Goal: Find specific page/section: Find specific page/section

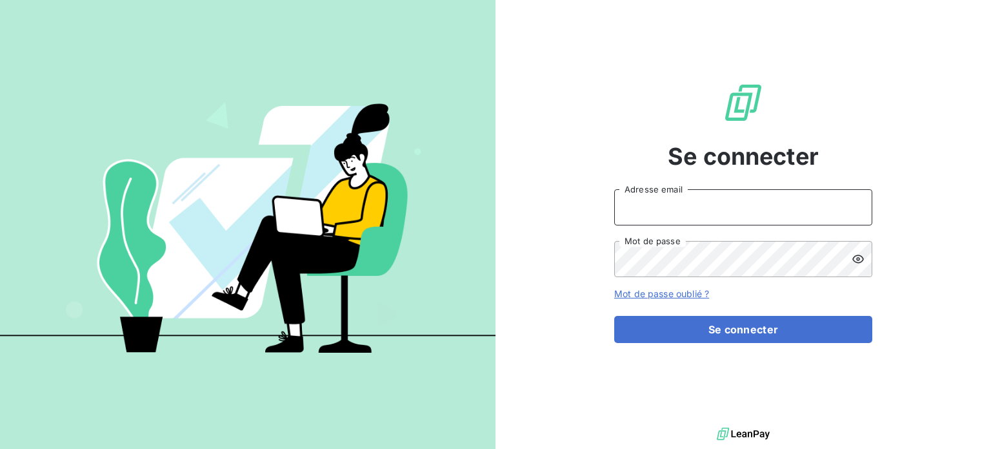
click at [631, 203] on input "Adresse email" at bounding box center [744, 207] width 258 height 36
type input "[PERSON_NAME][EMAIL_ADDRESS][DOMAIN_NAME]"
click at [615, 316] on button "Se connecter" at bounding box center [744, 329] width 258 height 27
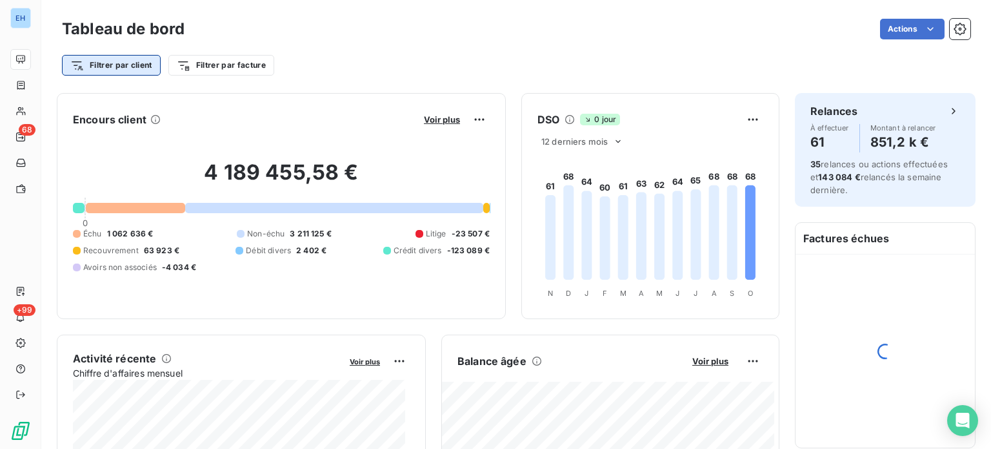
click at [116, 56] on html "EH 68 +99 Tableau de bord Actions Filtrer par client Filtrer par facture Encour…" at bounding box center [495, 224] width 991 height 449
type input "3"
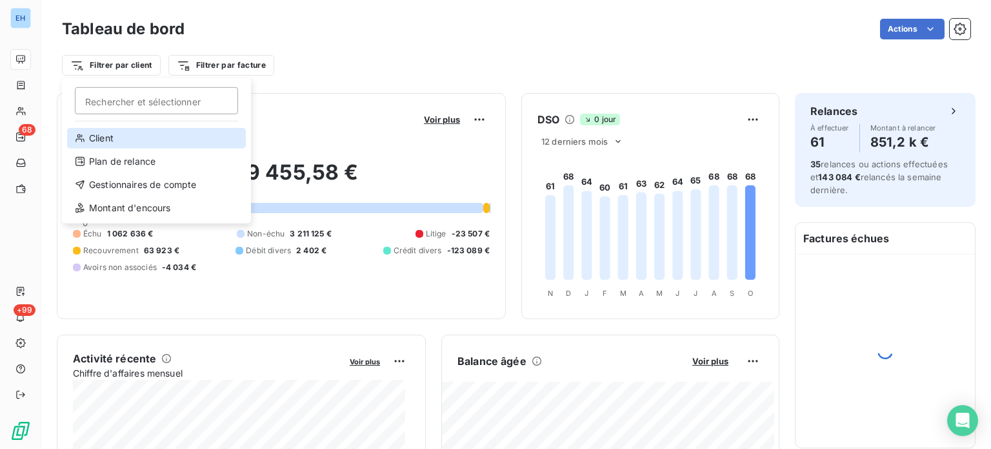
click at [101, 136] on div "Client" at bounding box center [156, 138] width 179 height 21
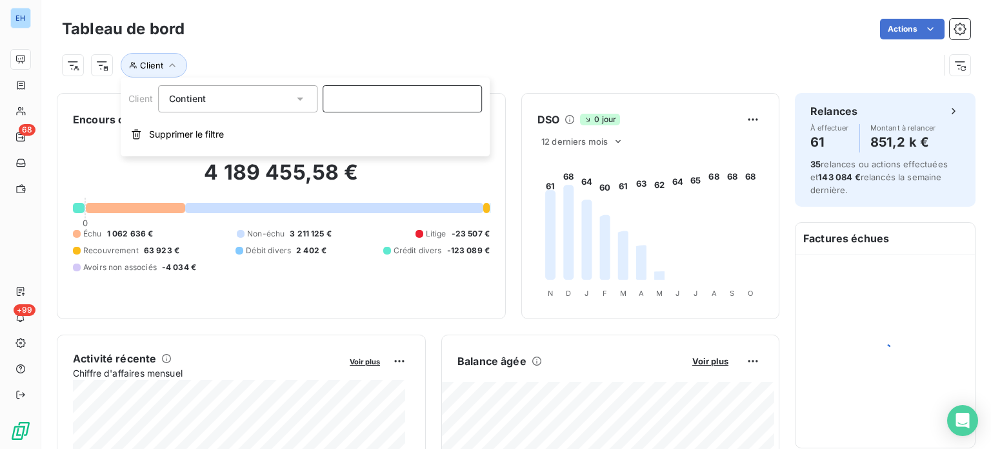
click at [347, 103] on input at bounding box center [402, 98] width 159 height 27
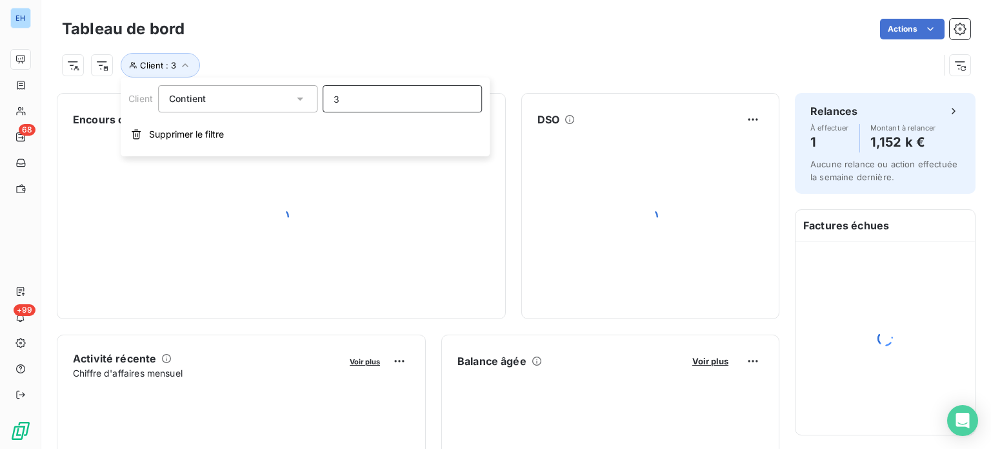
type input "3V"
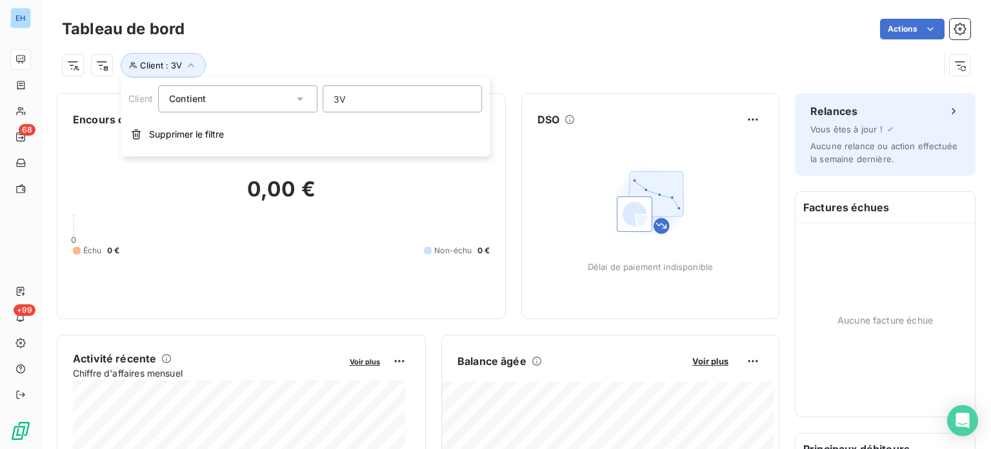
click at [346, 206] on h2 "0,00 €" at bounding box center [281, 195] width 417 height 39
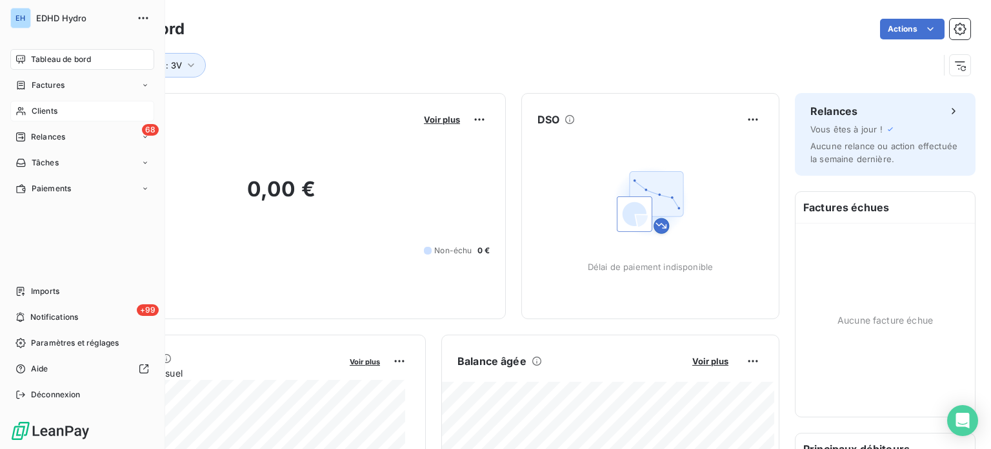
click at [45, 110] on span "Clients" at bounding box center [45, 111] width 26 height 12
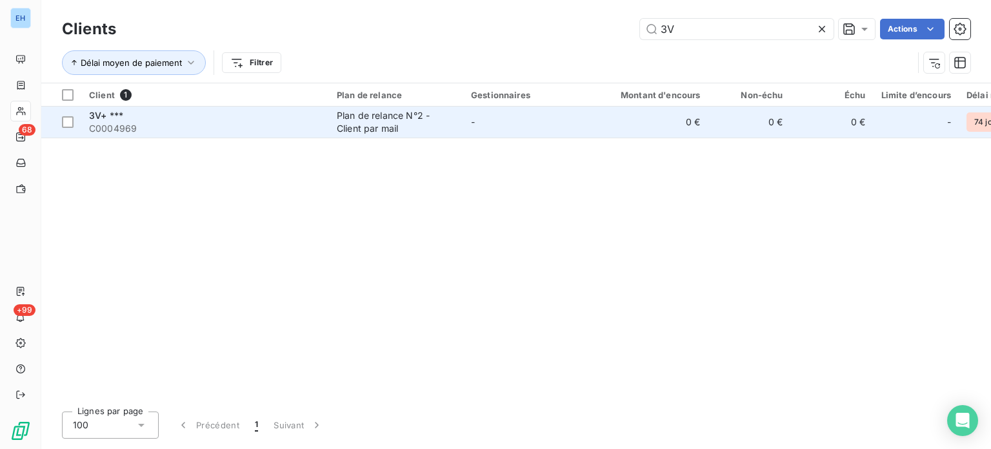
type input "3V"
click at [99, 118] on span "3V+ ***" at bounding box center [106, 115] width 34 height 11
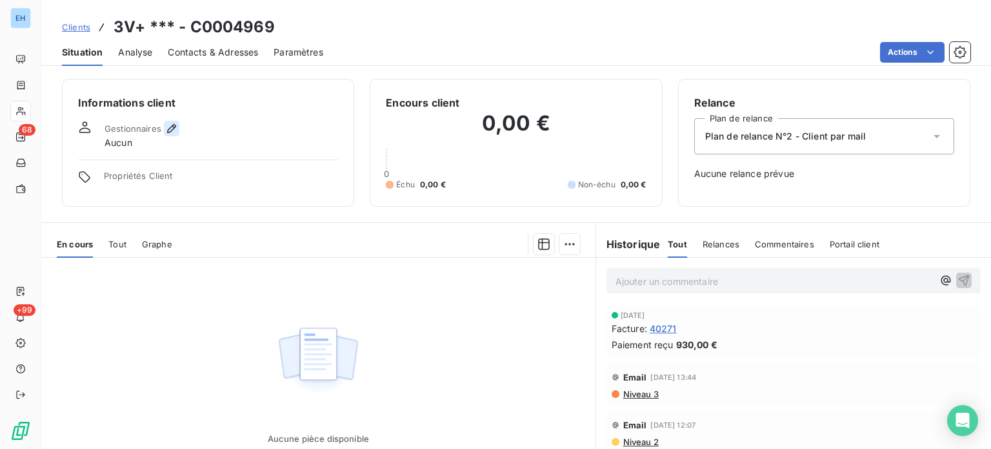
click at [171, 127] on icon "button" at bounding box center [171, 128] width 13 height 13
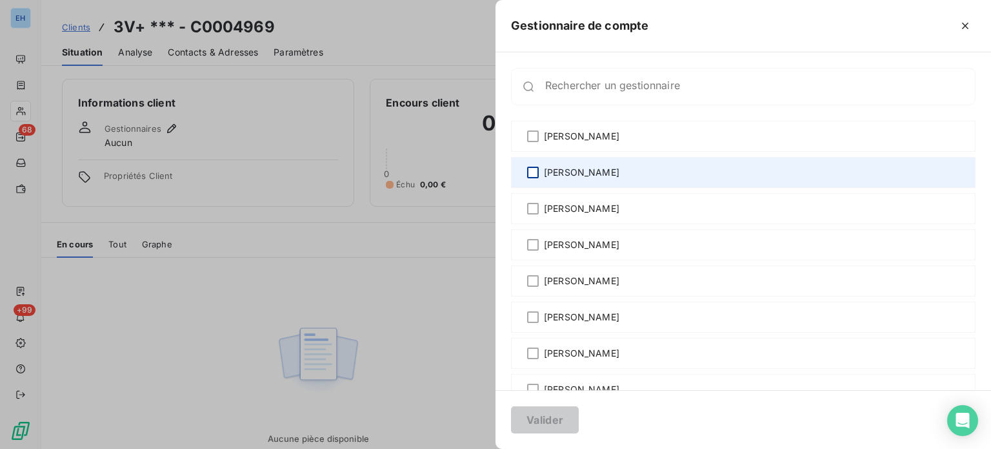
click at [531, 171] on div at bounding box center [533, 173] width 12 height 12
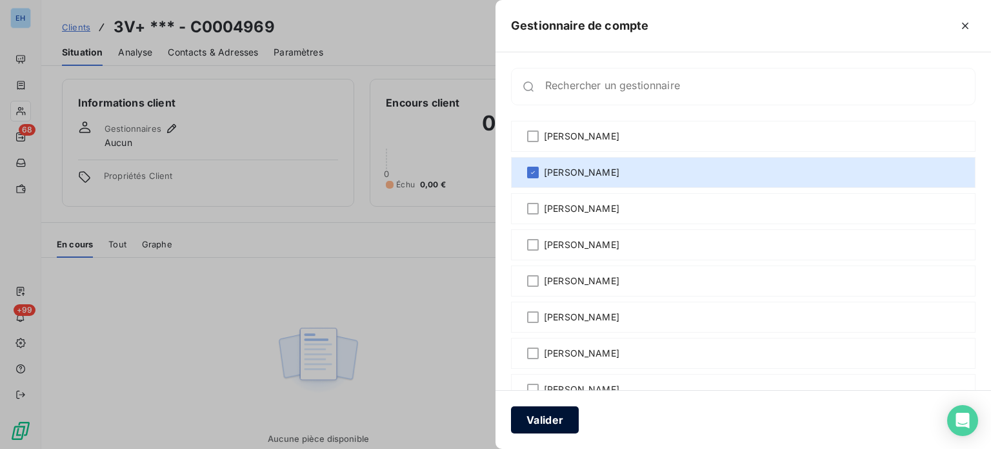
click at [547, 427] on button "Valider" at bounding box center [545, 419] width 68 height 27
